Goal: Task Accomplishment & Management: Complete application form

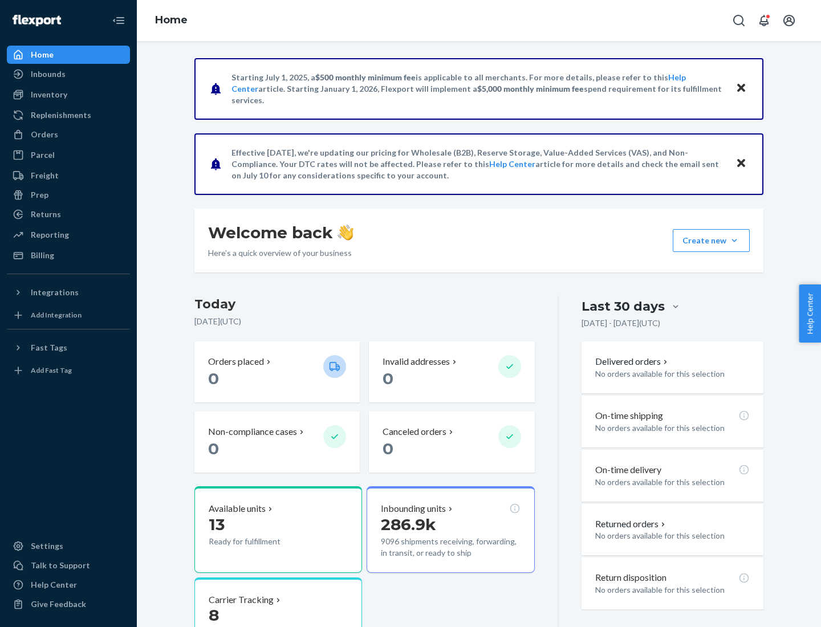
click at [734, 241] on button "Create new Create new inbound Create new order Create new product" at bounding box center [711, 240] width 77 height 23
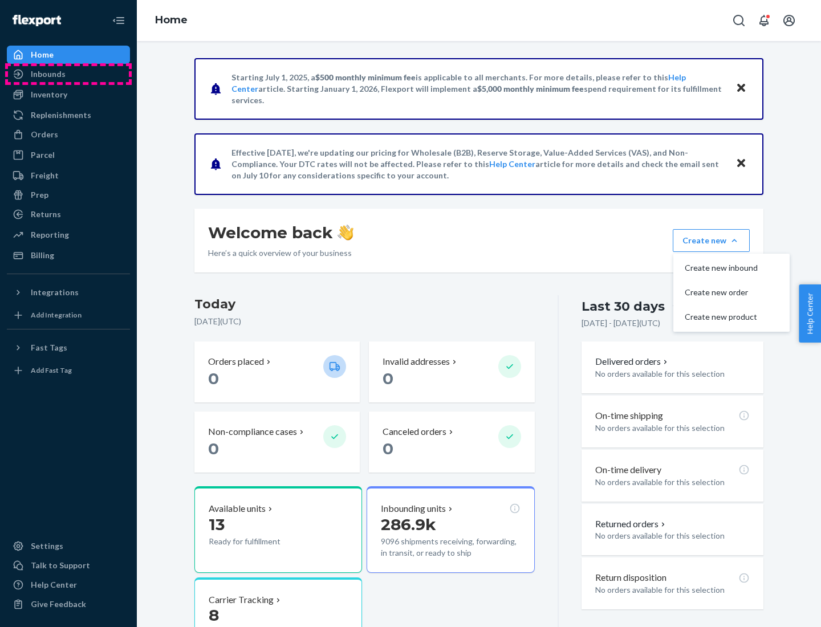
click at [68, 74] on div "Inbounds" at bounding box center [68, 74] width 121 height 16
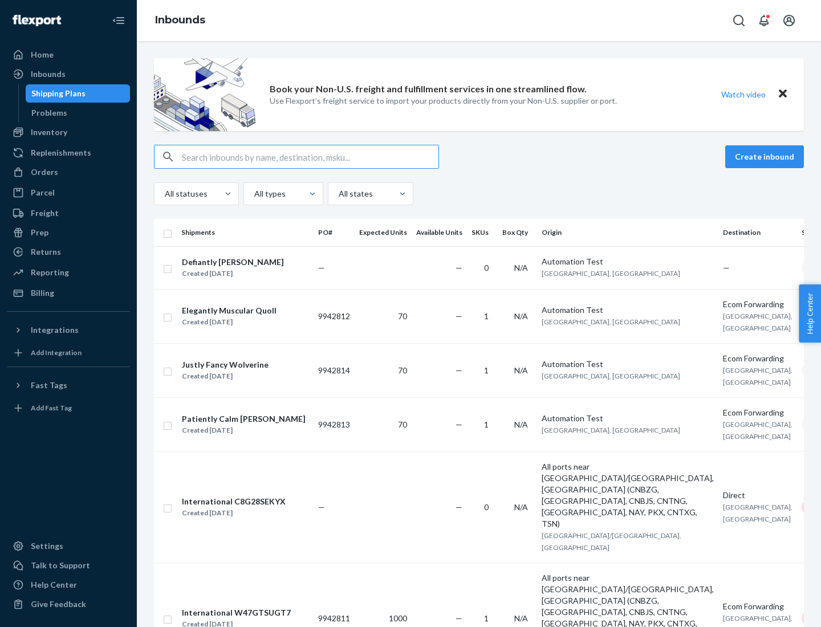
click at [766, 157] on button "Create inbound" at bounding box center [764, 156] width 79 height 23
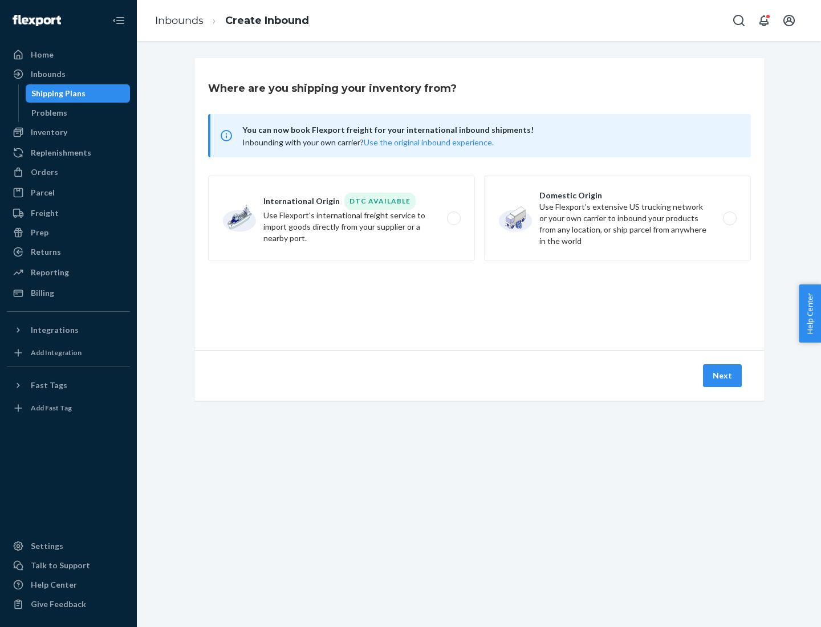
click at [618, 218] on label "Domestic Origin Use Flexport’s extensive US trucking network or your own carrie…" at bounding box center [617, 219] width 267 height 86
click at [729, 218] on input "Domestic Origin Use Flexport’s extensive US trucking network or your own carrie…" at bounding box center [732, 218] width 7 height 7
radio input "true"
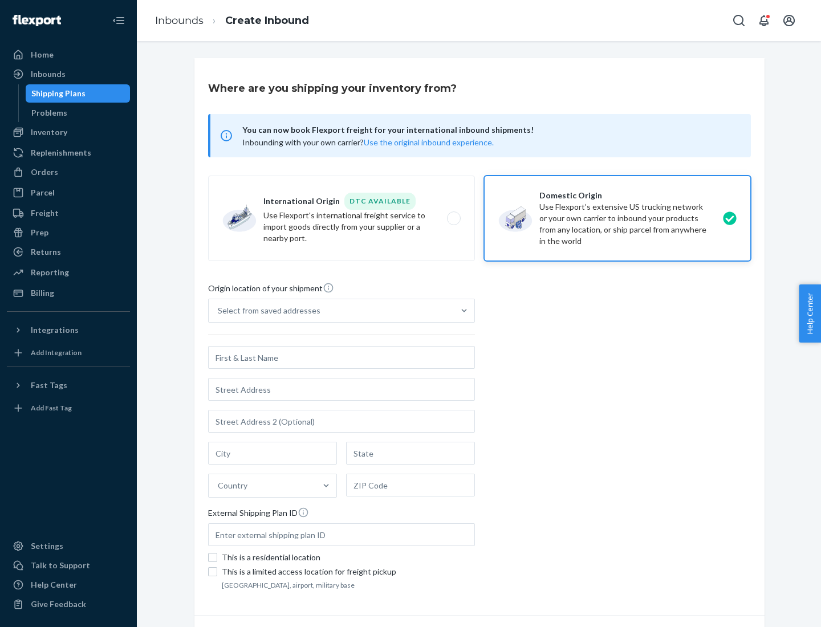
click at [266, 311] on div "Select from saved addresses" at bounding box center [269, 310] width 103 height 11
click at [219, 311] on input "Select from saved addresses" at bounding box center [218, 310] width 1 height 11
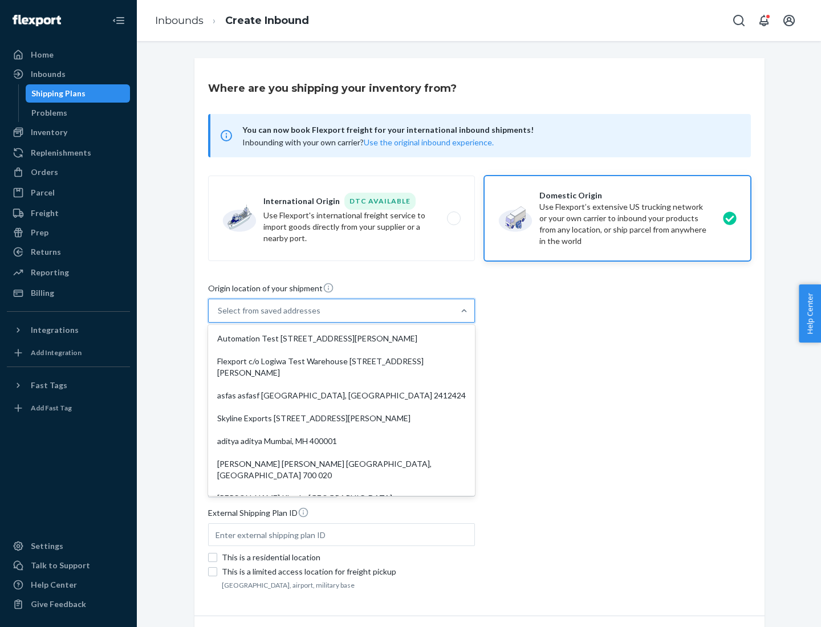
scroll to position [5, 0]
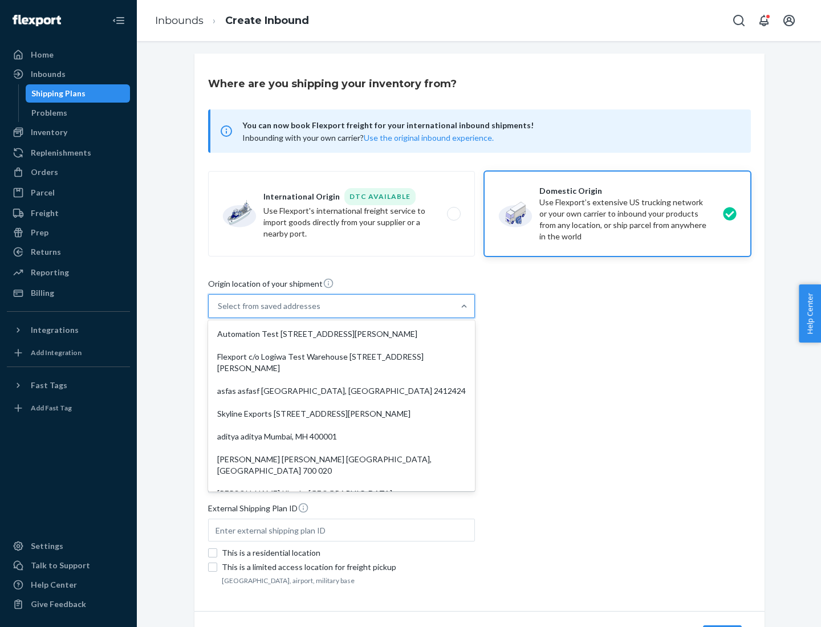
click at [342, 334] on div "Automation Test [STREET_ADDRESS][PERSON_NAME]" at bounding box center [341, 334] width 262 height 23
click at [219, 312] on input "option Automation Test [STREET_ADDRESS][PERSON_NAME]. 9 results available. Use …" at bounding box center [218, 306] width 1 height 11
type input "Automation Test"
type input "[STREET_ADDRESS][PERSON_NAME]"
type input "9th Floor"
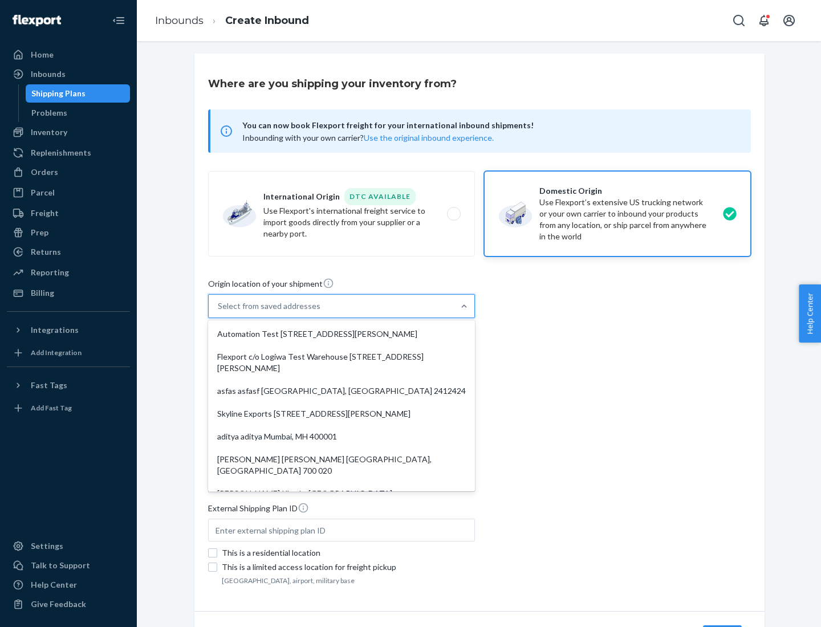
type input "[GEOGRAPHIC_DATA]"
type input "CA"
type input "94104"
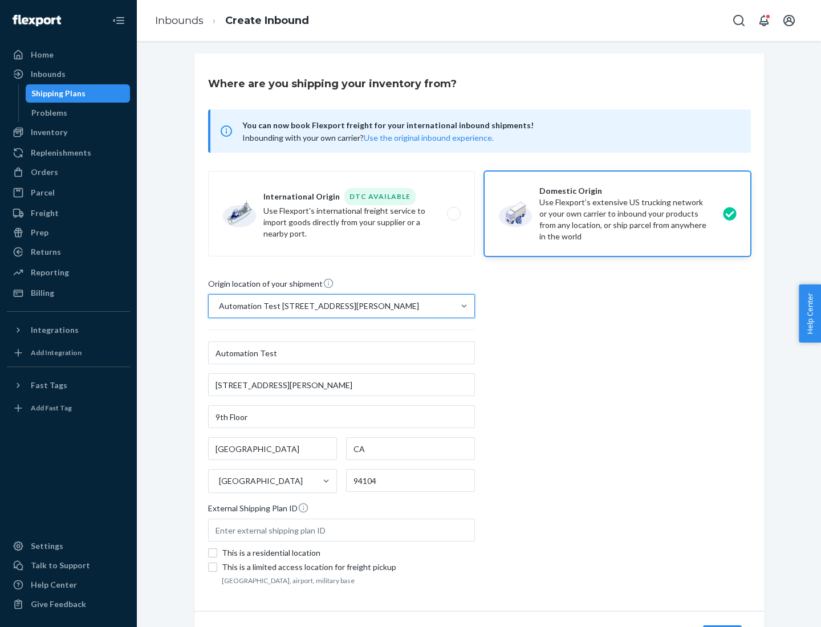
scroll to position [67, 0]
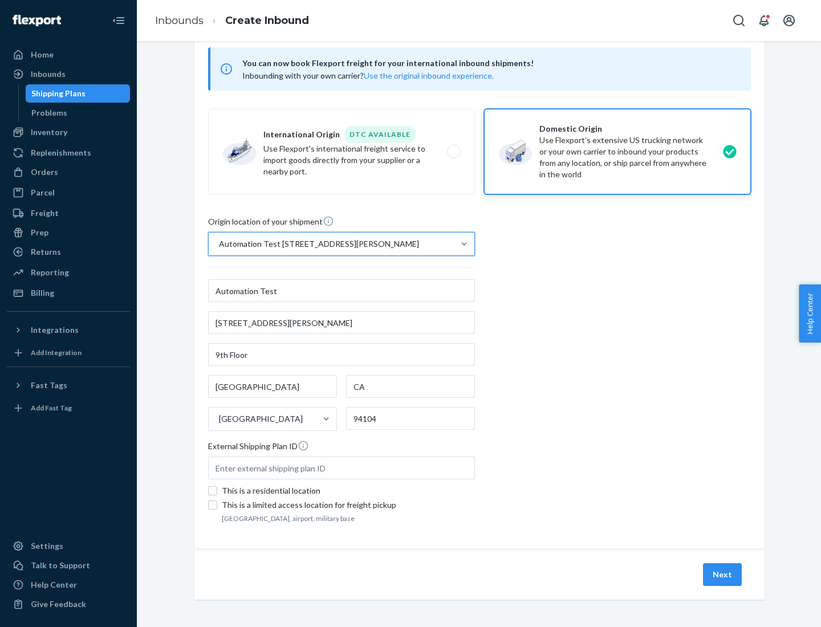
click at [723, 575] on button "Next" at bounding box center [722, 574] width 39 height 23
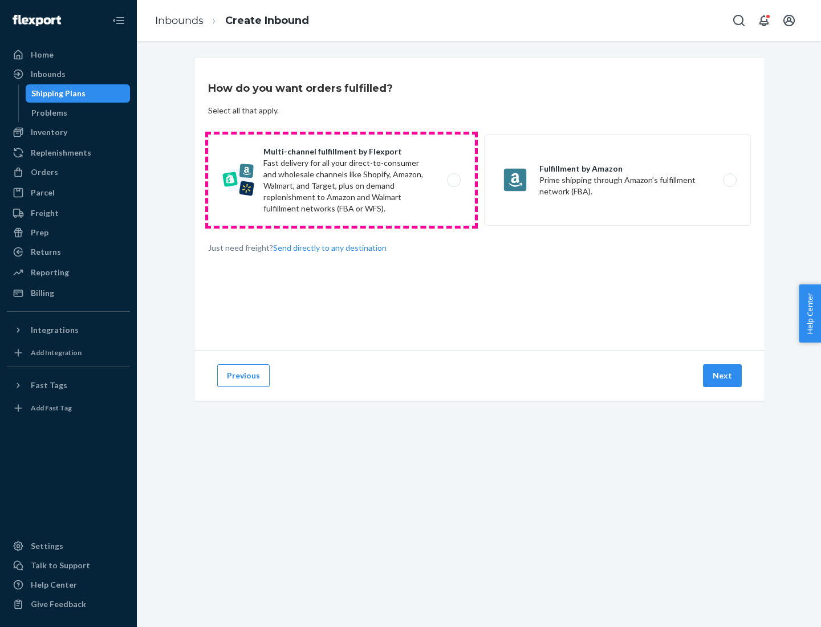
click at [342, 180] on label "Multi-channel fulfillment by Flexport Fast delivery for all your direct-to-cons…" at bounding box center [341, 180] width 267 height 91
click at [453, 180] on input "Multi-channel fulfillment by Flexport Fast delivery for all your direct-to-cons…" at bounding box center [456, 180] width 7 height 7
radio input "true"
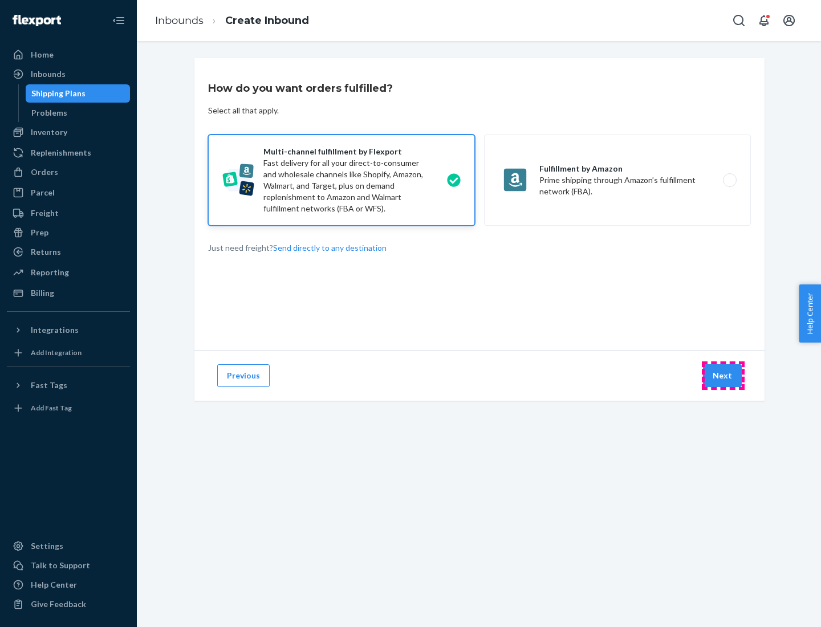
click at [723, 376] on button "Next" at bounding box center [722, 375] width 39 height 23
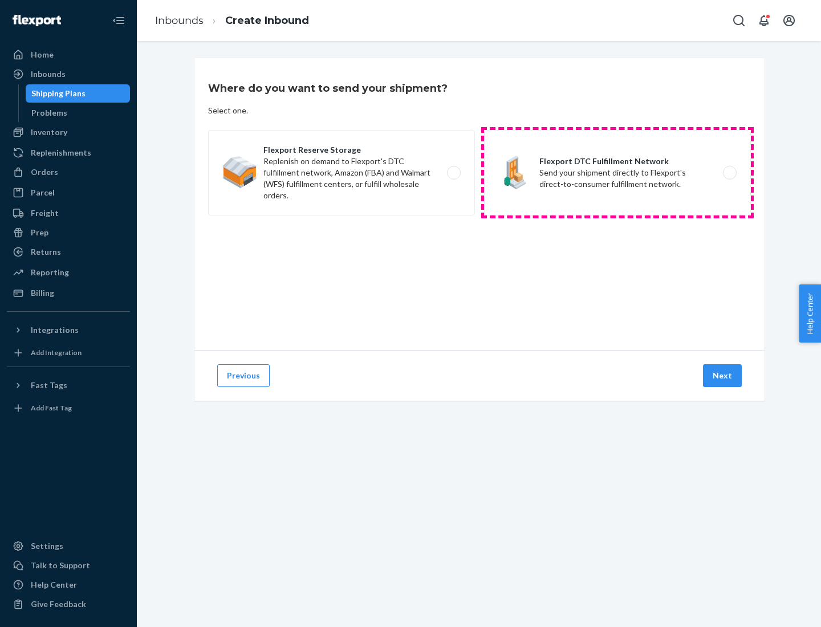
click at [618, 173] on label "Flexport DTC Fulfillment Network Send your shipment directly to Flexport's dire…" at bounding box center [617, 173] width 267 height 86
click at [729, 173] on input "Flexport DTC Fulfillment Network Send your shipment directly to Flexport's dire…" at bounding box center [732, 172] width 7 height 7
radio input "true"
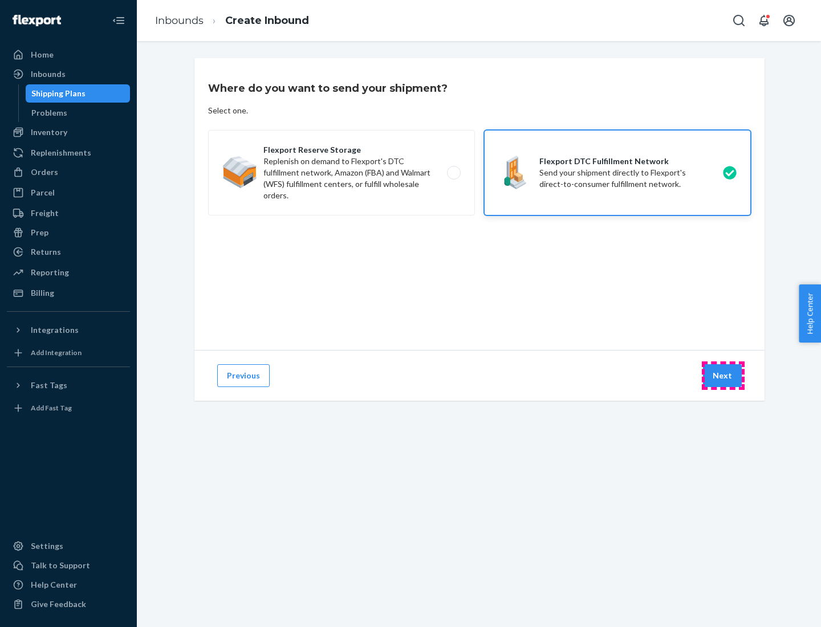
click at [723, 376] on button "Next" at bounding box center [722, 375] width 39 height 23
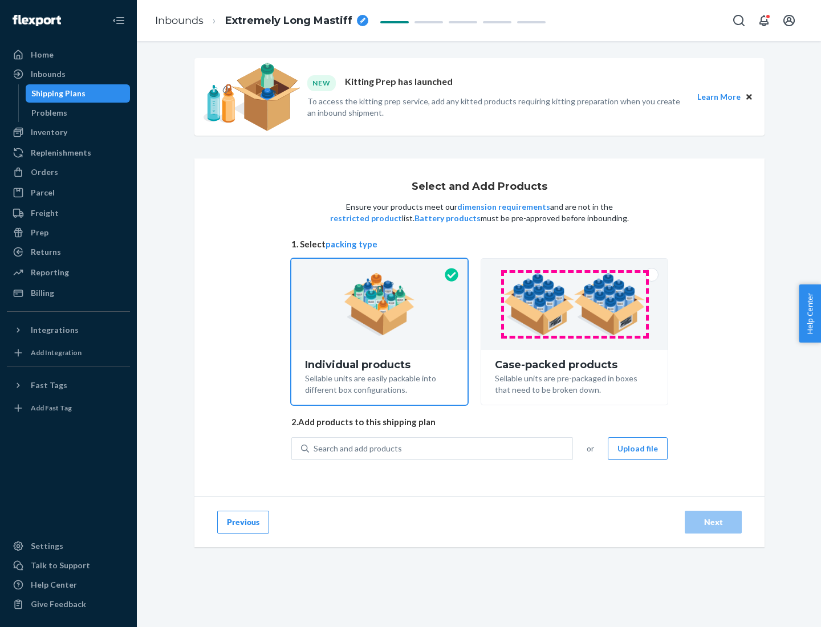
click at [575, 305] on img at bounding box center [575, 304] width 142 height 63
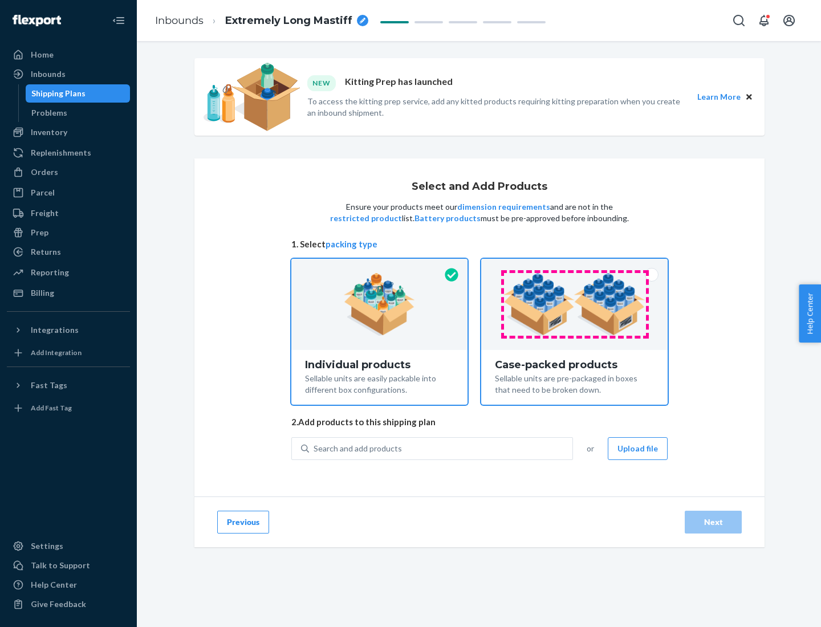
click at [575, 266] on input "Case-packed products Sellable units are pre-packaged in boxes that need to be b…" at bounding box center [574, 262] width 7 height 7
radio input "true"
radio input "false"
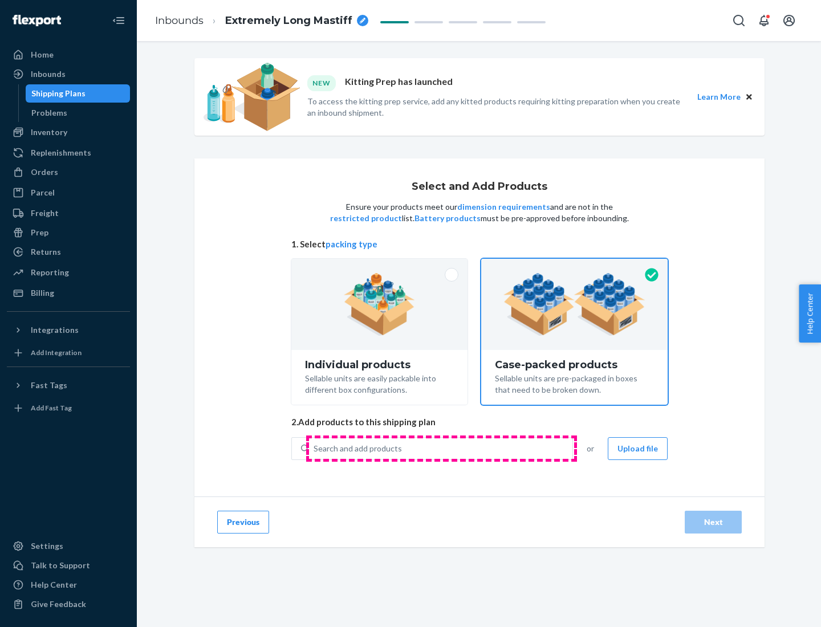
click at [441, 448] on div "Search and add products" at bounding box center [440, 449] width 263 height 21
click at [315, 448] on input "Search and add products" at bounding box center [314, 448] width 1 height 11
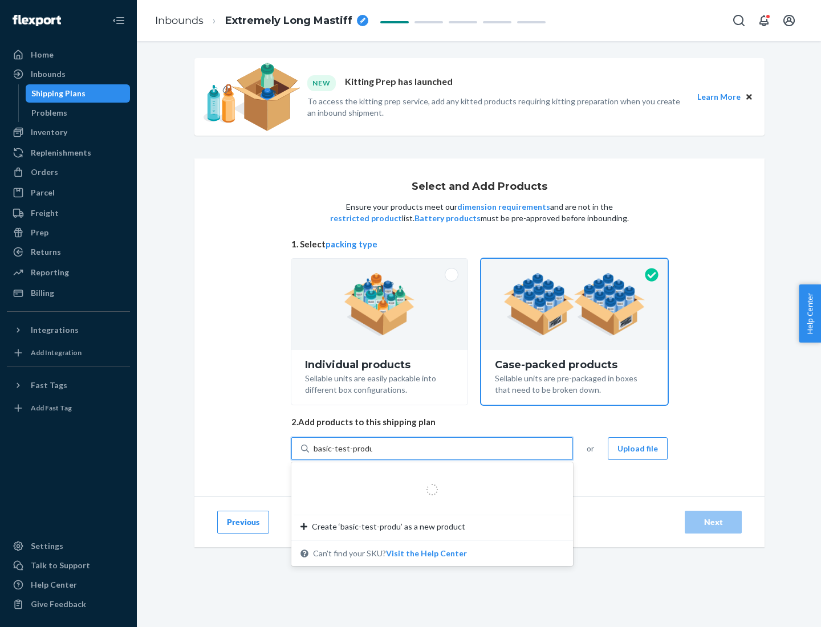
type input "basic-test-product-1"
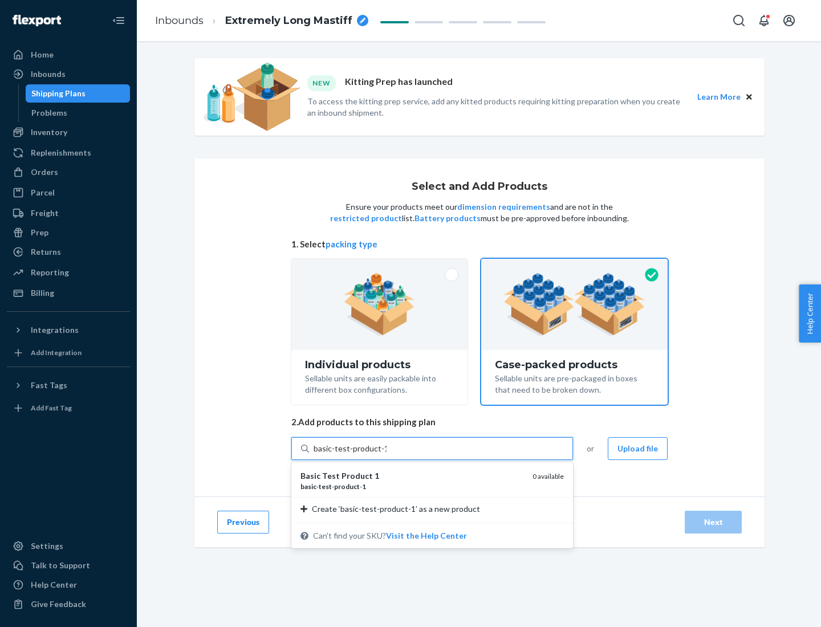
click at [412, 486] on div "basic - test - product - 1" at bounding box center [412, 487] width 223 height 10
click at [387, 454] on input "basic-test-product-1" at bounding box center [350, 448] width 73 height 11
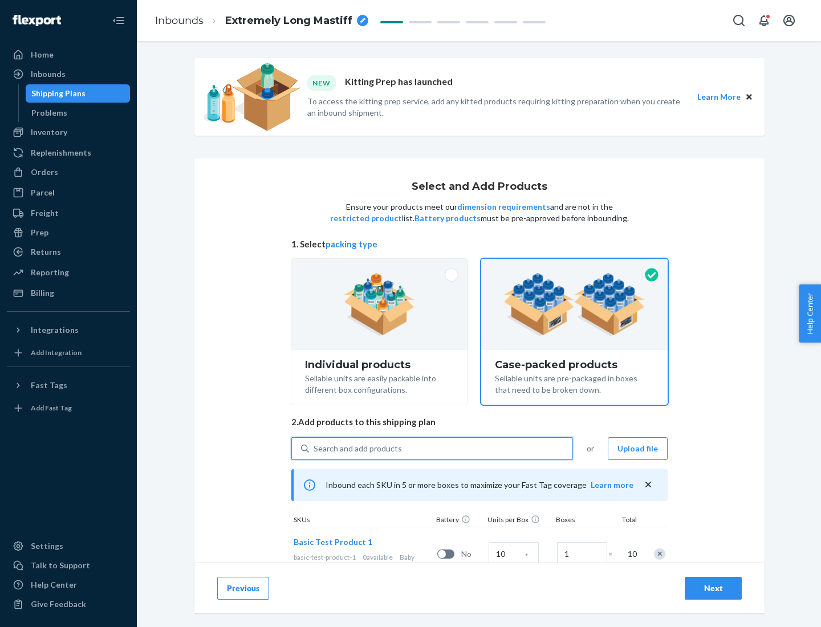
scroll to position [41, 0]
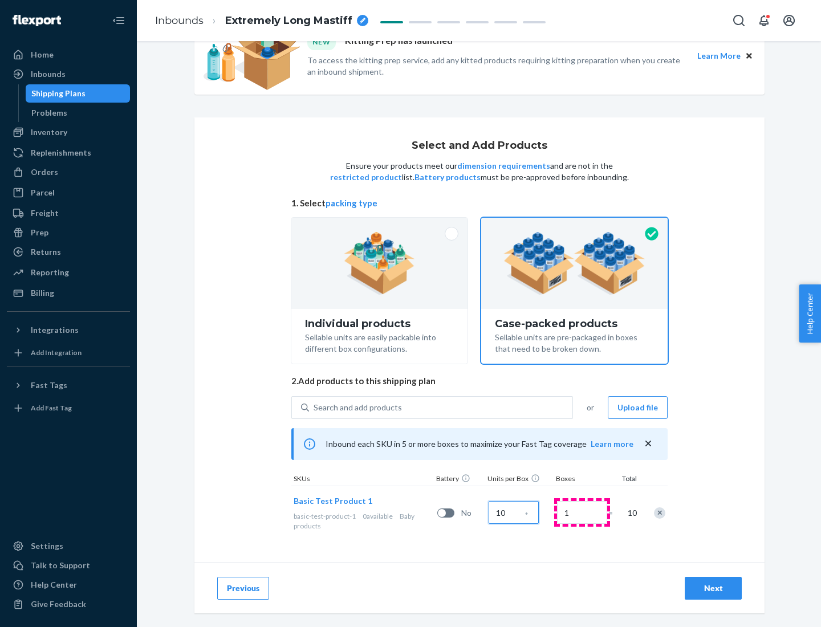
type input "10"
type input "7"
click at [713, 588] on div "Next" at bounding box center [714, 588] width 38 height 11
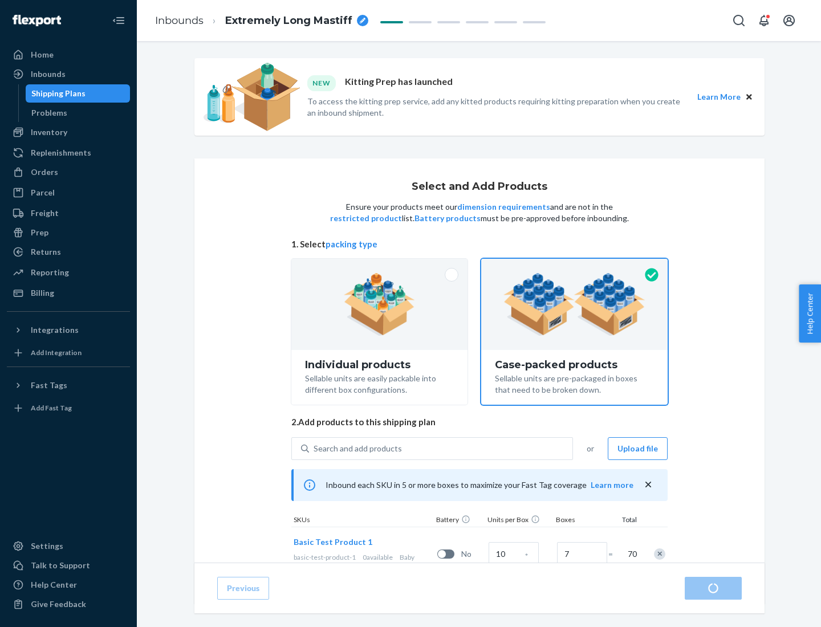
radio input "true"
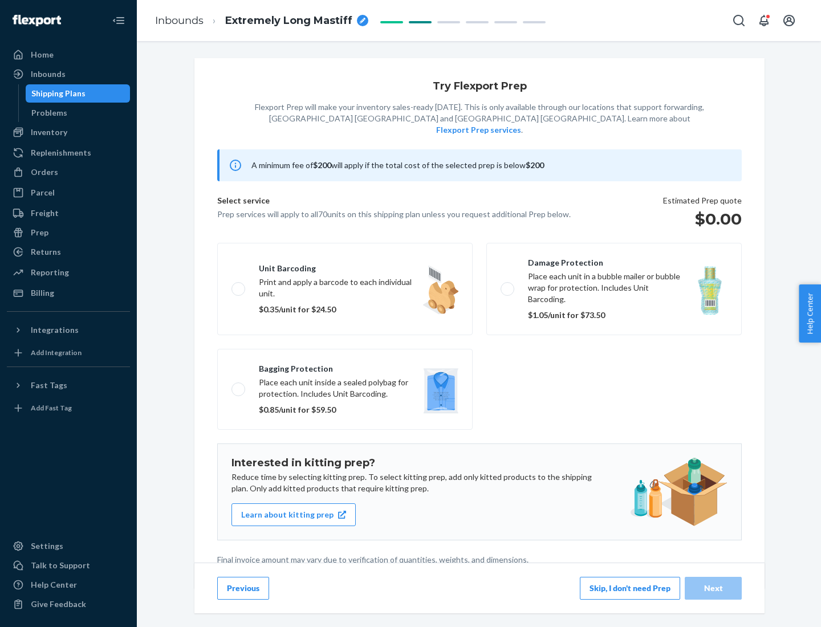
scroll to position [3, 0]
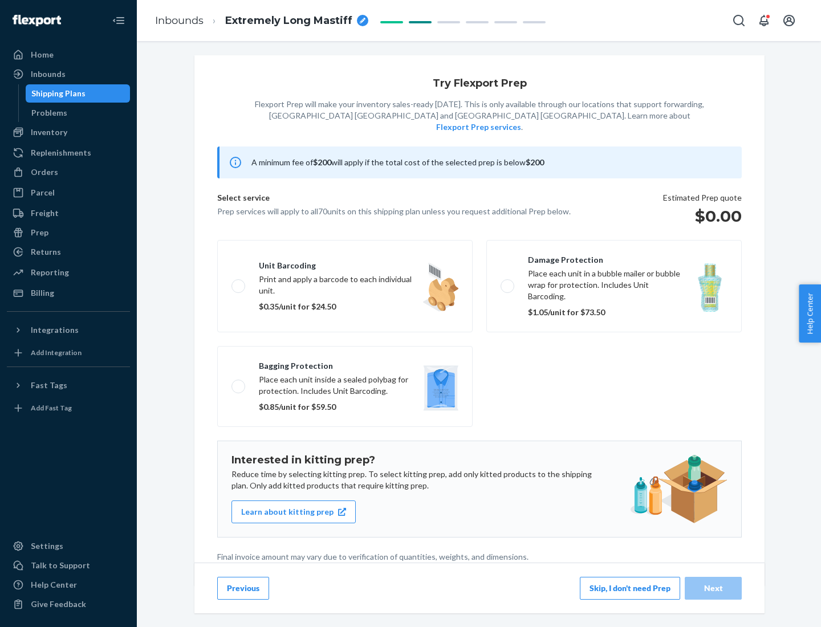
click at [345, 363] on label "Bagging protection Place each unit inside a sealed polybag for protection. Incl…" at bounding box center [344, 386] width 255 height 81
click at [239, 383] on input "Bagging protection Place each unit inside a sealed polybag for protection. Incl…" at bounding box center [235, 386] width 7 height 7
checkbox input "true"
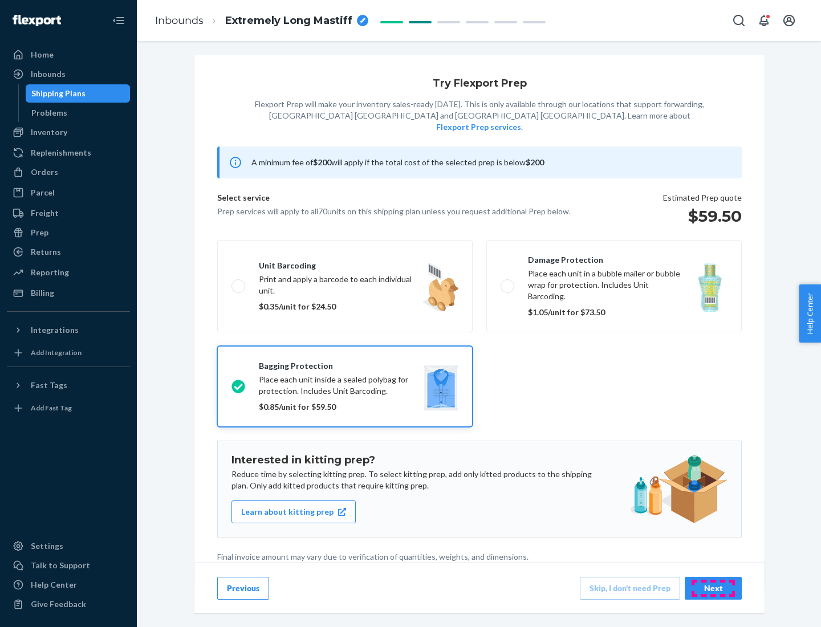
click at [713, 588] on div "Next" at bounding box center [714, 588] width 38 height 11
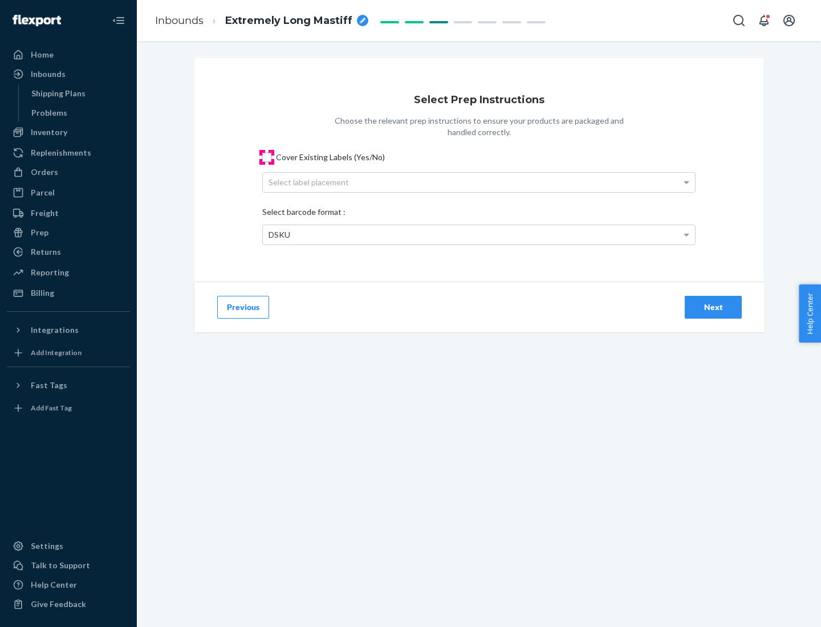
click at [267, 157] on input "Cover Existing Labels (Yes/No)" at bounding box center [266, 157] width 9 height 9
checkbox input "true"
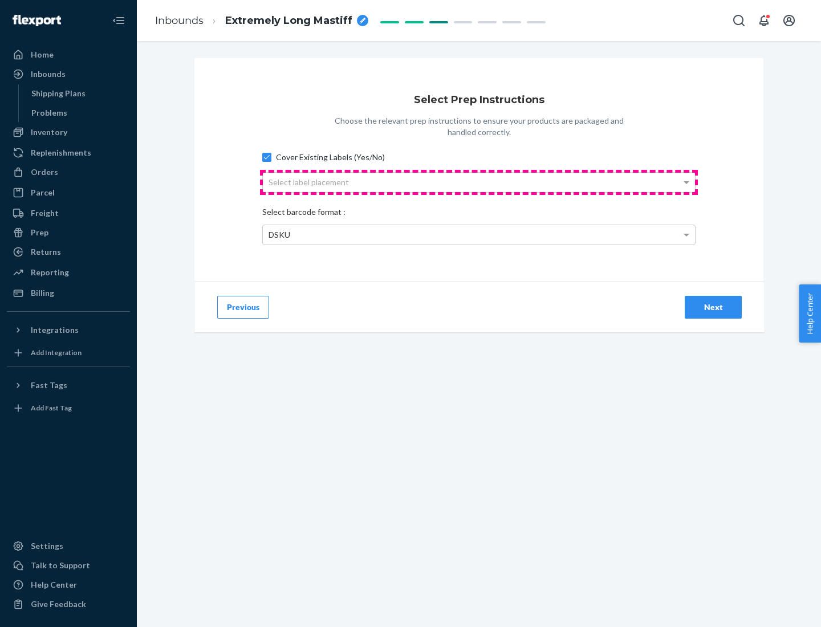
click at [479, 182] on div "Select label placement" at bounding box center [479, 182] width 432 height 19
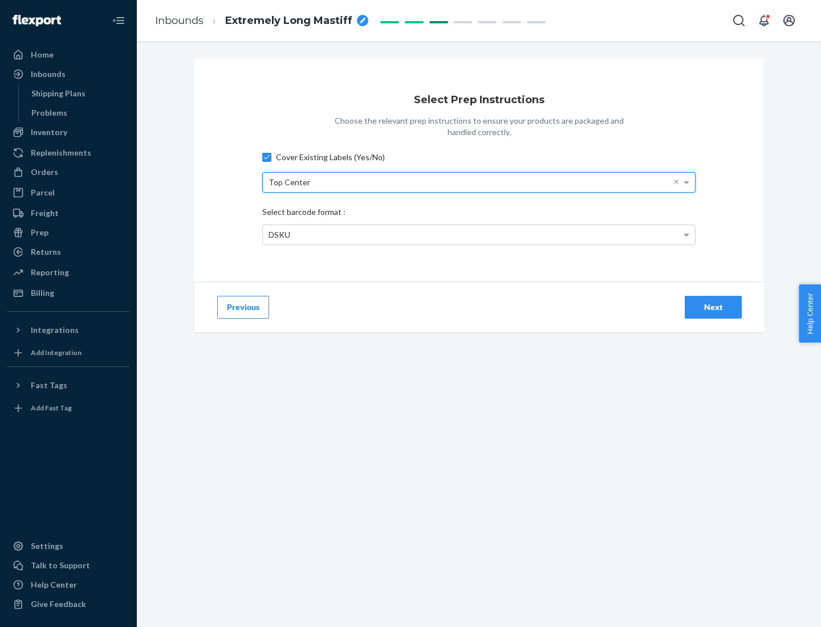
click at [479, 234] on div "DSKU" at bounding box center [479, 234] width 432 height 19
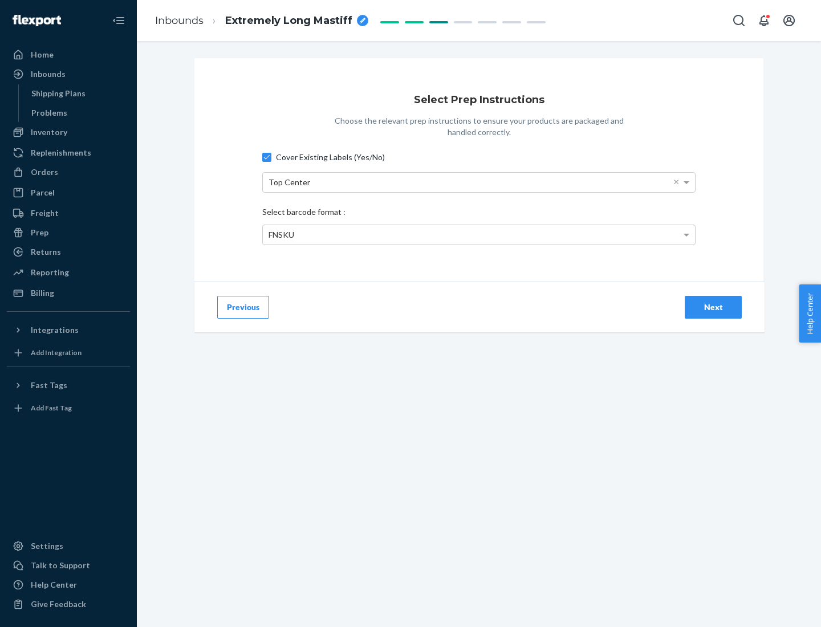
click at [713, 307] on div "Next" at bounding box center [714, 307] width 38 height 11
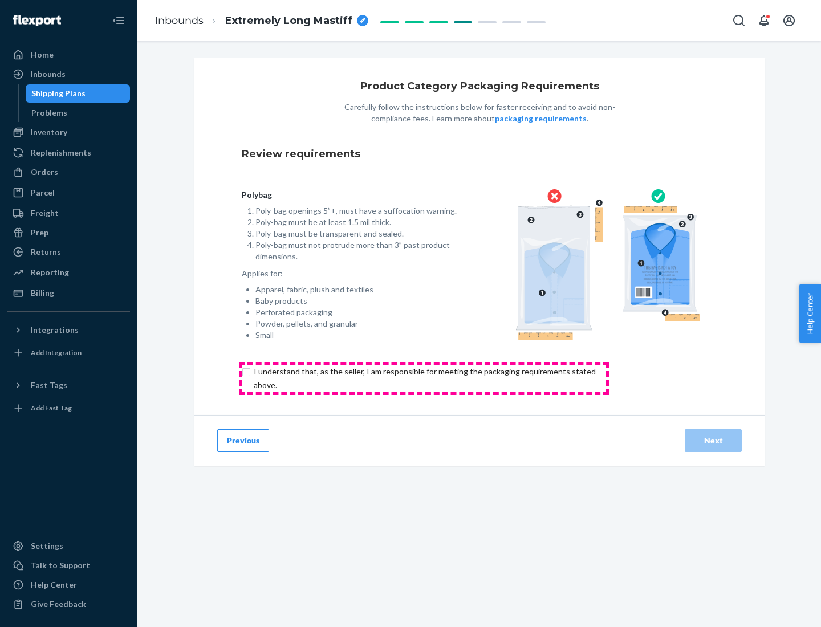
click at [424, 378] on input "checkbox" at bounding box center [431, 378] width 379 height 27
checkbox input "true"
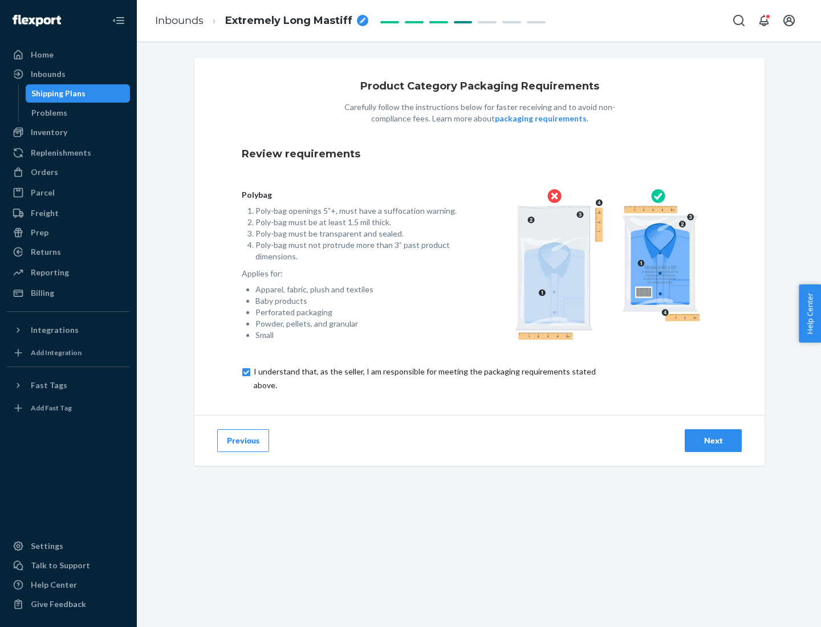
click at [713, 440] on div "Next" at bounding box center [714, 440] width 38 height 11
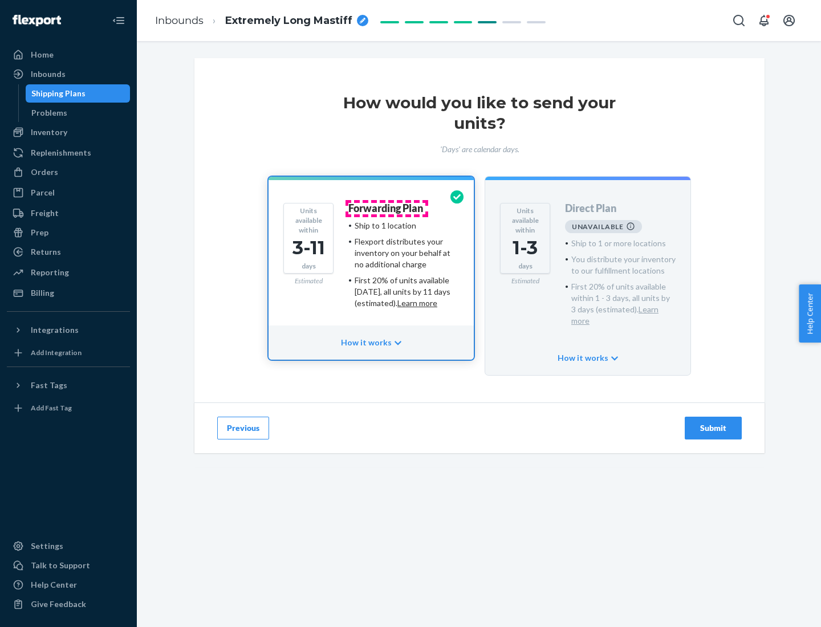
click at [387, 208] on h4 "Forwarding Plan" at bounding box center [385, 208] width 75 height 11
click at [713, 423] on div "Submit" at bounding box center [714, 428] width 38 height 11
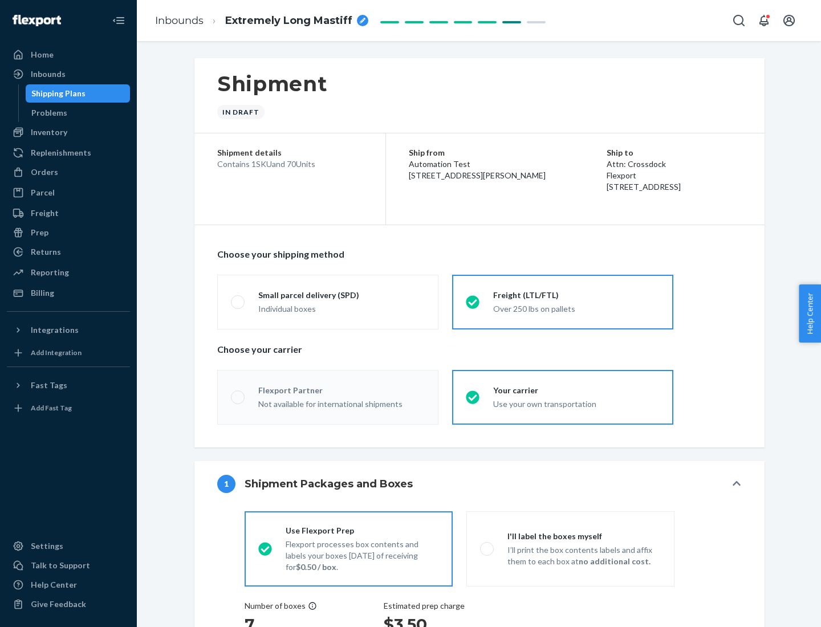
radio input "true"
radio input "false"
radio input "true"
radio input "false"
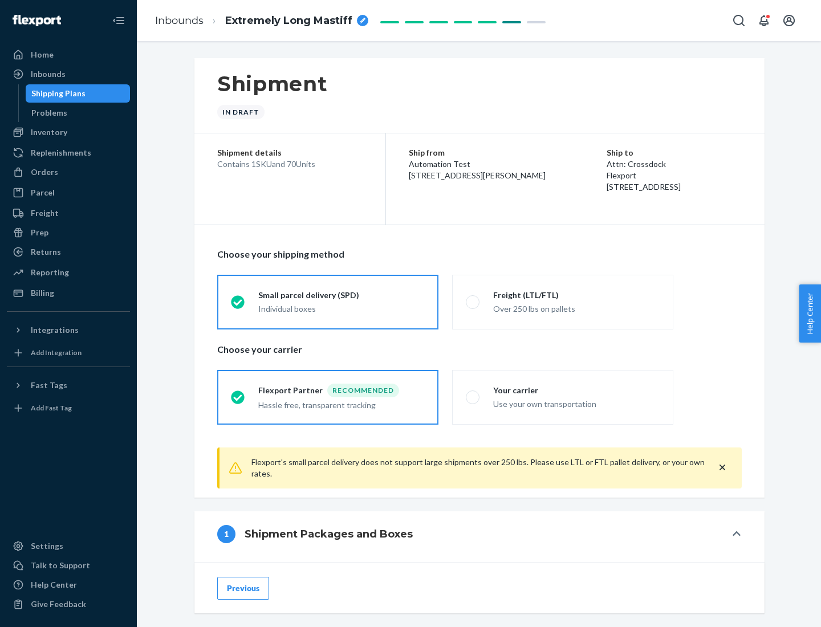
click at [563, 302] on div "Over 250 lbs on pallets" at bounding box center [576, 308] width 167 height 14
click at [473, 302] on input "Freight (LTL/FTL) Over 250 lbs on pallets" at bounding box center [469, 301] width 7 height 7
radio input "true"
radio input "false"
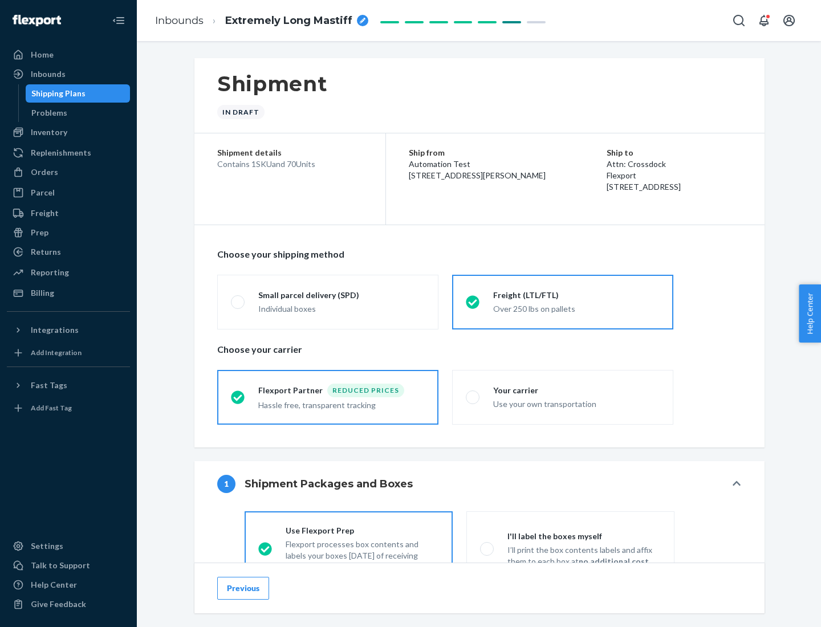
scroll to position [63, 0]
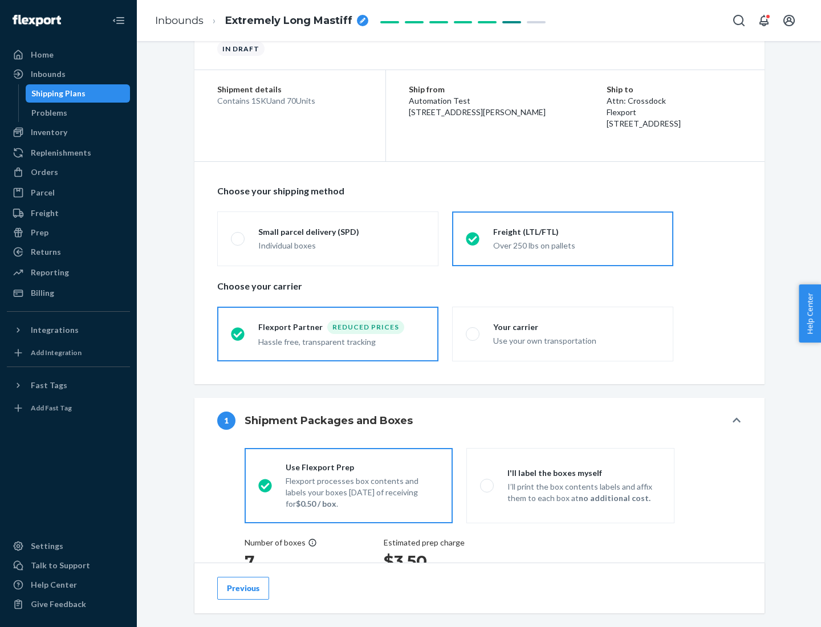
click at [563, 334] on div "Use your own transportation" at bounding box center [576, 340] width 167 height 14
click at [473, 334] on input "Your carrier Use your own transportation" at bounding box center [469, 333] width 7 height 7
radio input "true"
radio input "false"
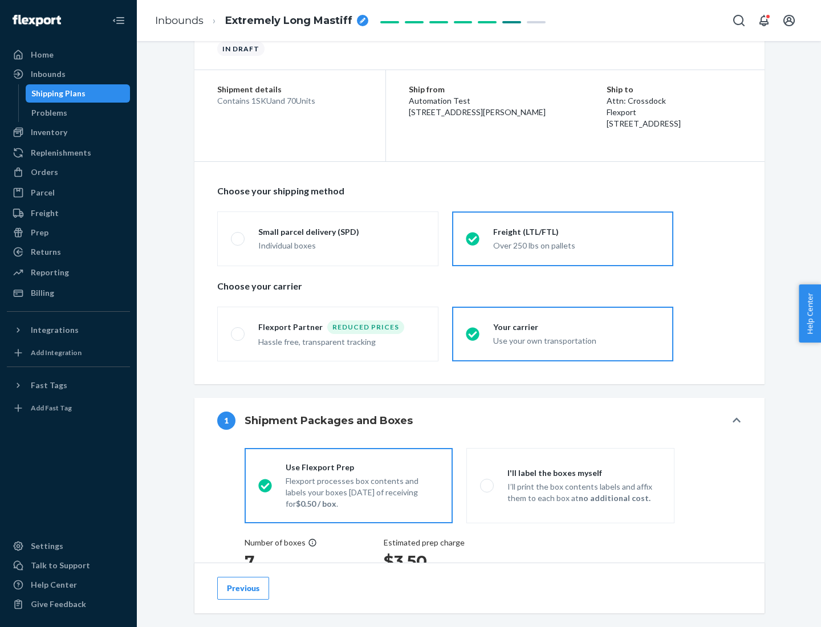
scroll to position [215, 0]
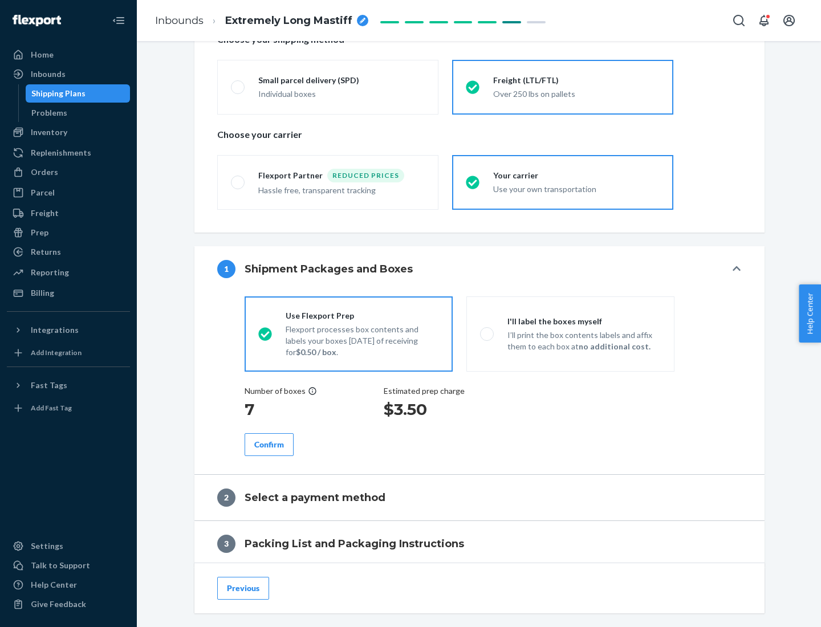
click at [570, 334] on p "I’ll print the box contents labels and affix them to each box at no additional …" at bounding box center [584, 341] width 153 height 23
click at [488, 334] on input "I'll label the boxes myself I’ll print the box contents labels and affix them t…" at bounding box center [483, 333] width 7 height 7
radio input "true"
radio input "false"
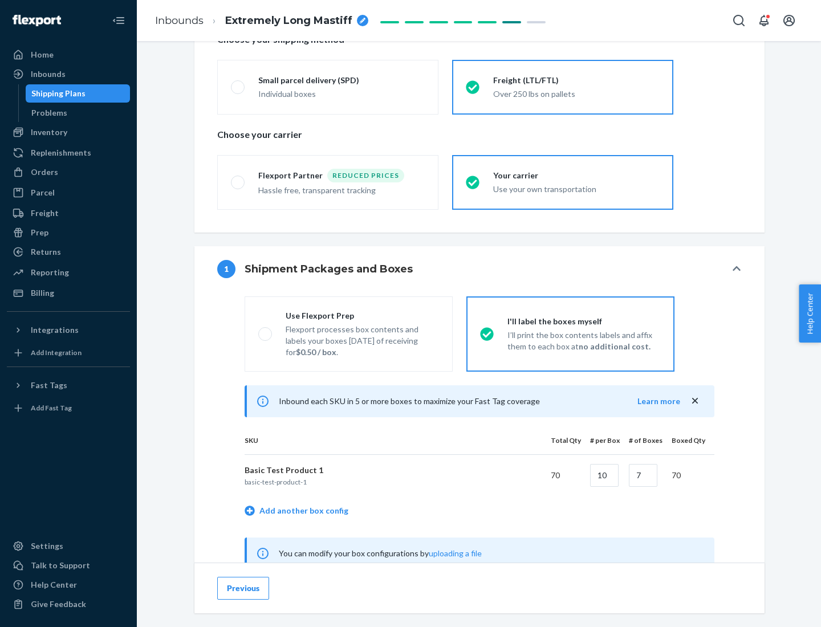
scroll to position [356, 0]
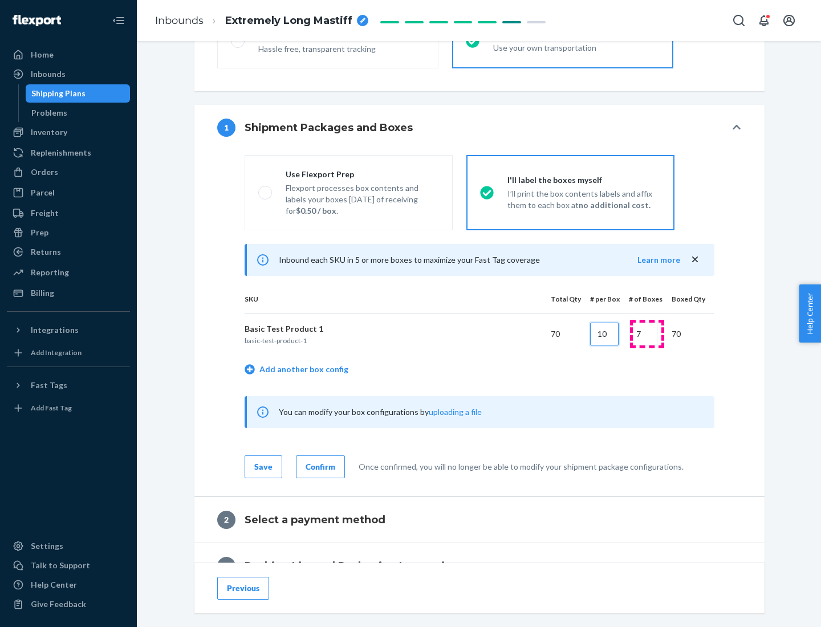
type input "10"
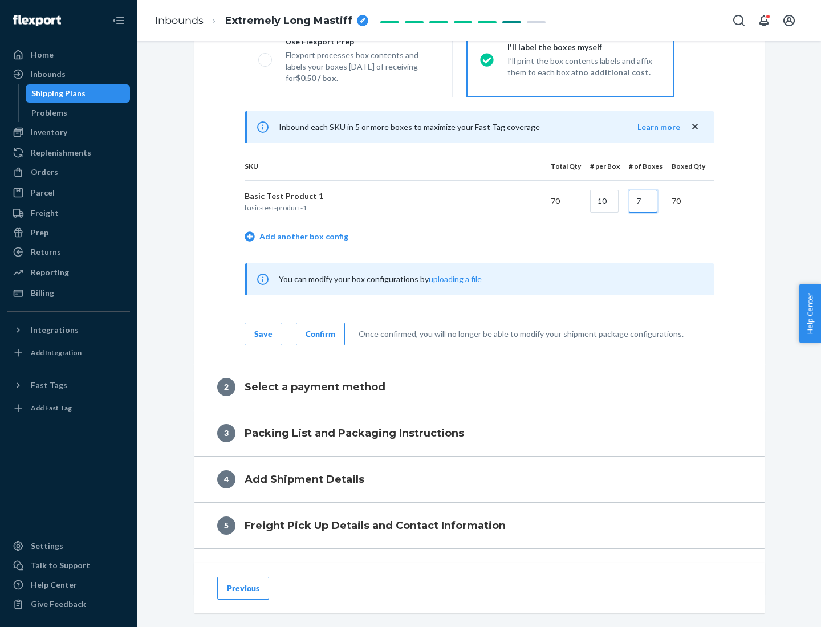
type input "7"
click at [319, 334] on div "Confirm" at bounding box center [321, 333] width 30 height 11
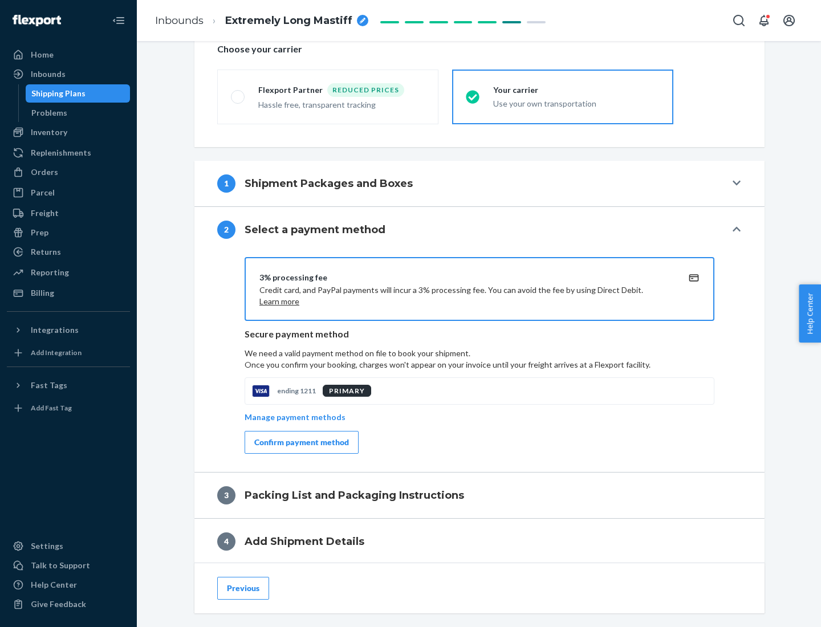
scroll to position [409, 0]
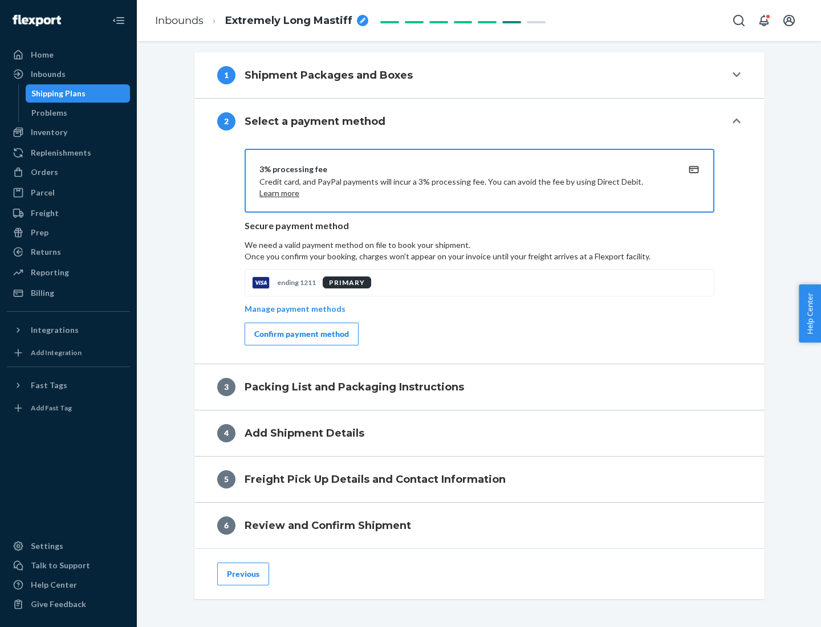
click at [301, 334] on div "Confirm payment method" at bounding box center [301, 333] width 95 height 11
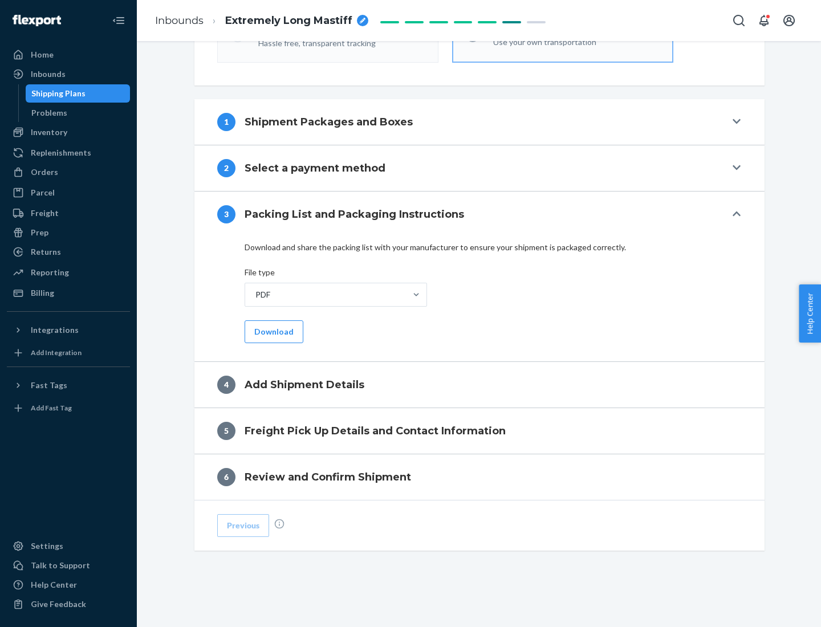
scroll to position [360, 0]
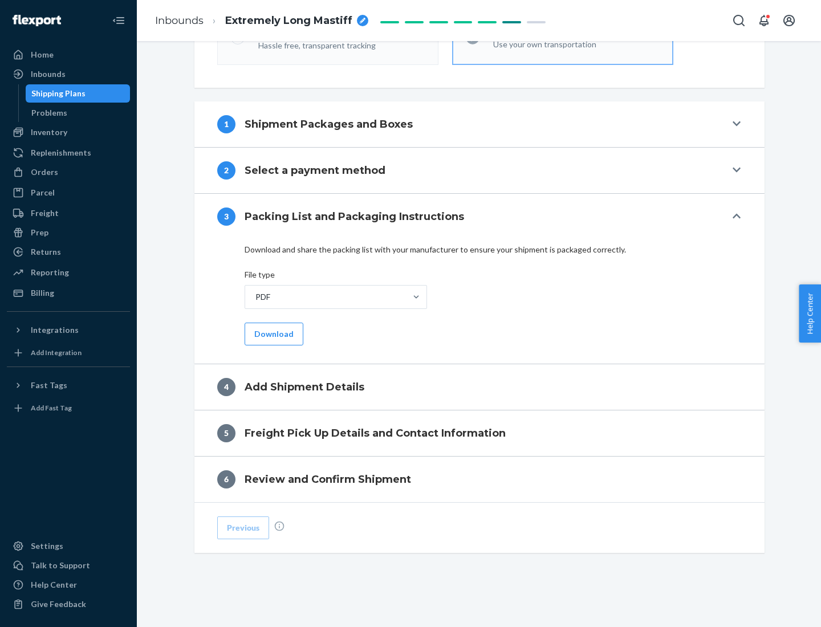
click at [273, 334] on button "Download" at bounding box center [274, 334] width 59 height 23
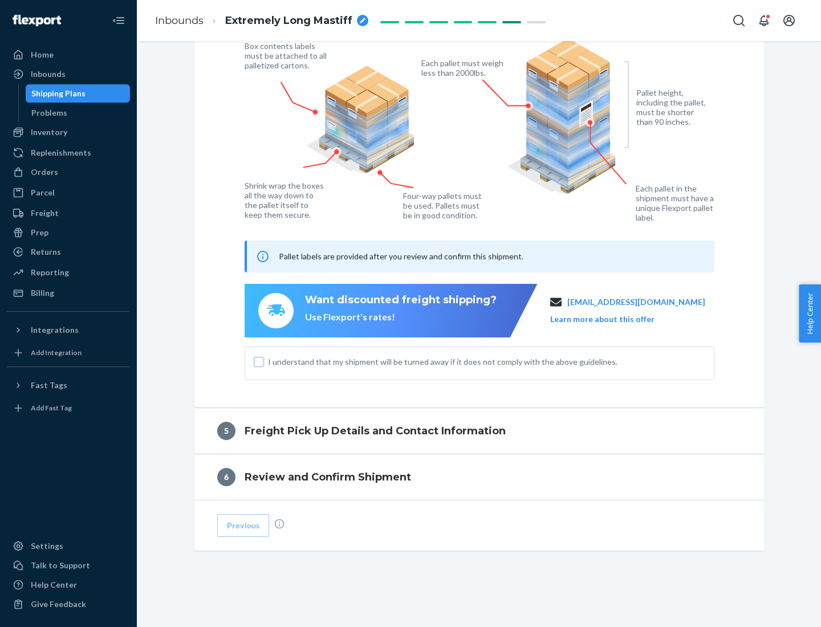
click at [259, 362] on input "I understand that my shipment will be turned away if it does not comply with th…" at bounding box center [258, 362] width 9 height 9
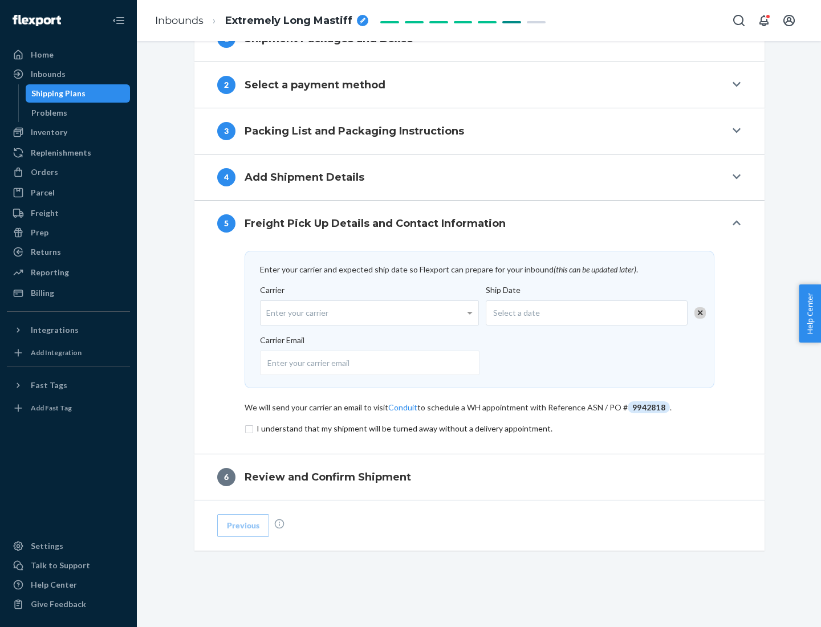
scroll to position [445, 0]
click at [480, 428] on input "checkbox" at bounding box center [480, 429] width 470 height 14
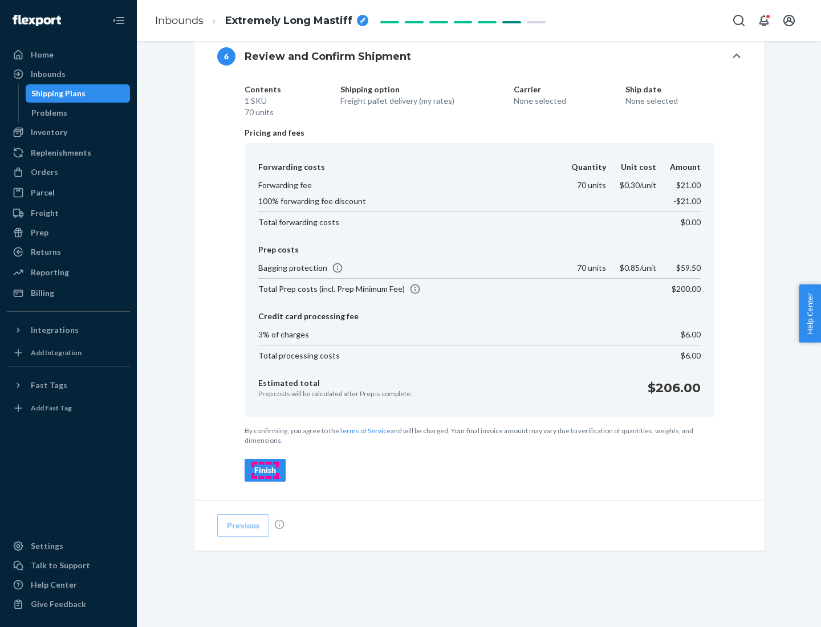
click at [265, 470] on div "Finish" at bounding box center [265, 470] width 22 height 11
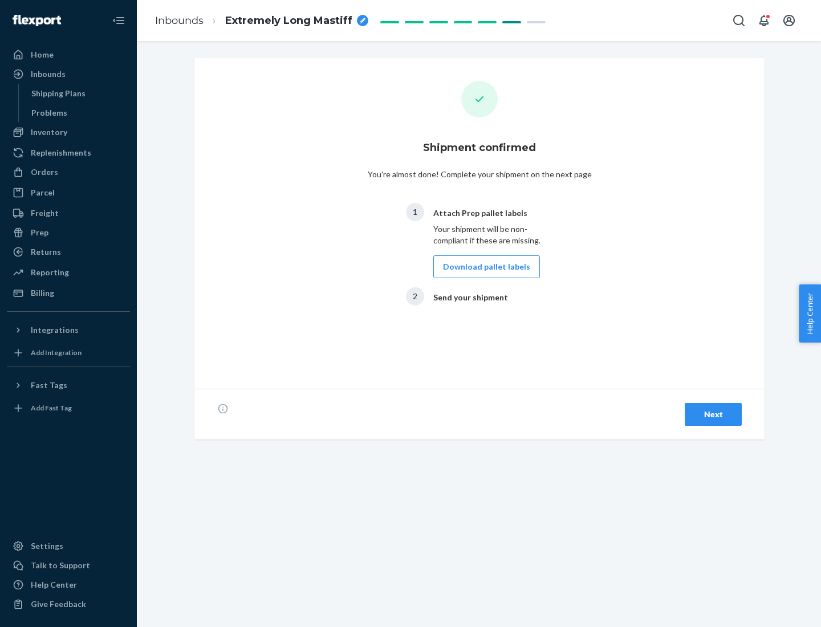
click at [484, 267] on button "Download pallet labels" at bounding box center [486, 266] width 107 height 23
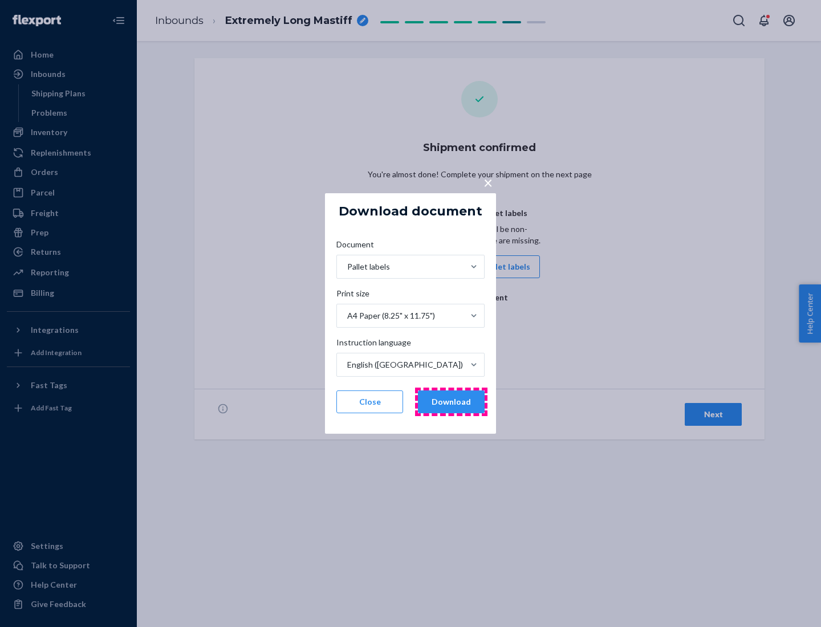
click at [451, 402] on button "Download" at bounding box center [451, 402] width 67 height 23
click at [488, 182] on span "×" at bounding box center [488, 182] width 9 height 19
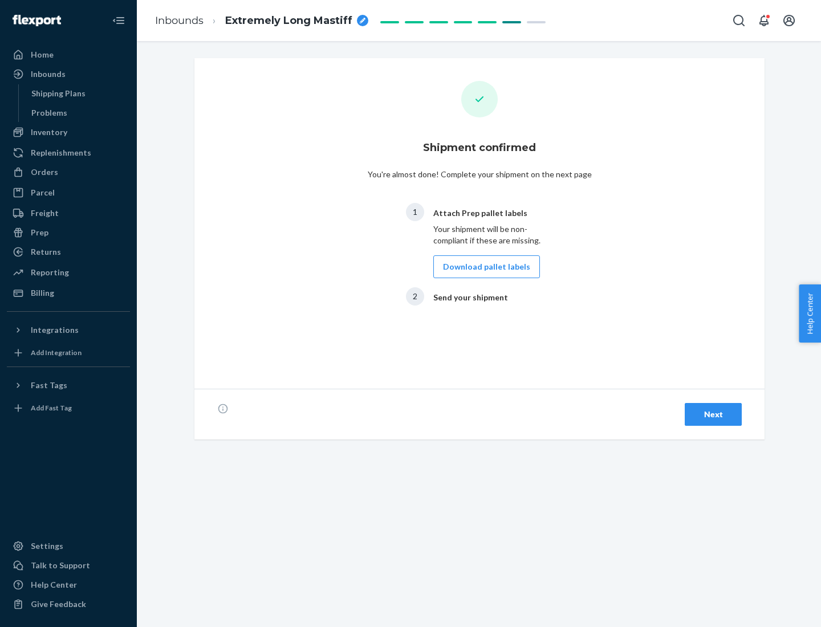
click at [713, 415] on div "Next" at bounding box center [714, 414] width 38 height 11
